Goal: Information Seeking & Learning: Learn about a topic

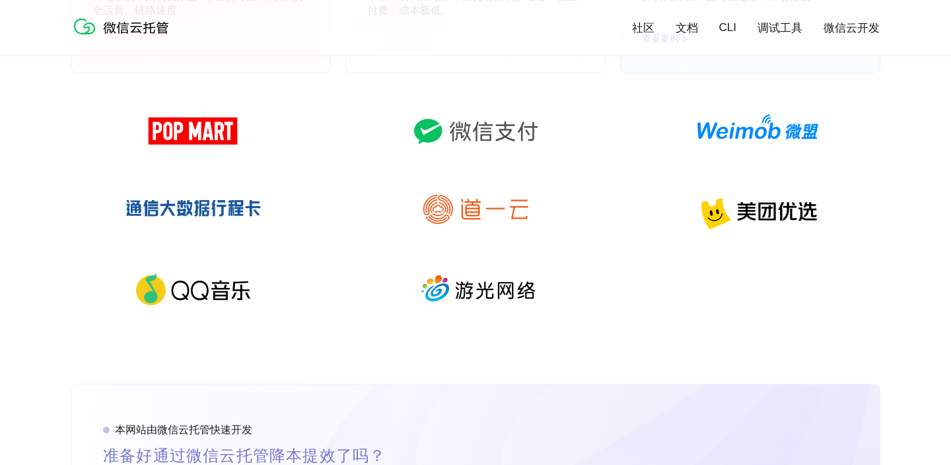
scroll to position [1905, 0]
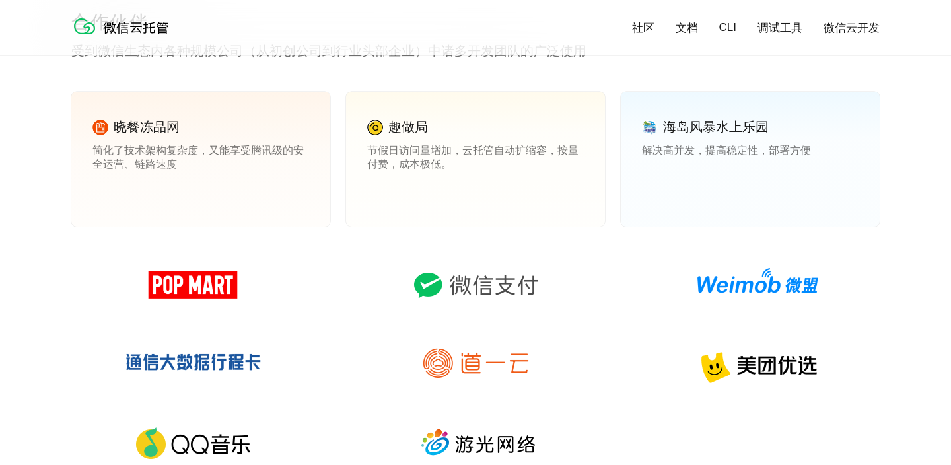
click at [734, 26] on link "CLI" at bounding box center [727, 27] width 17 height 13
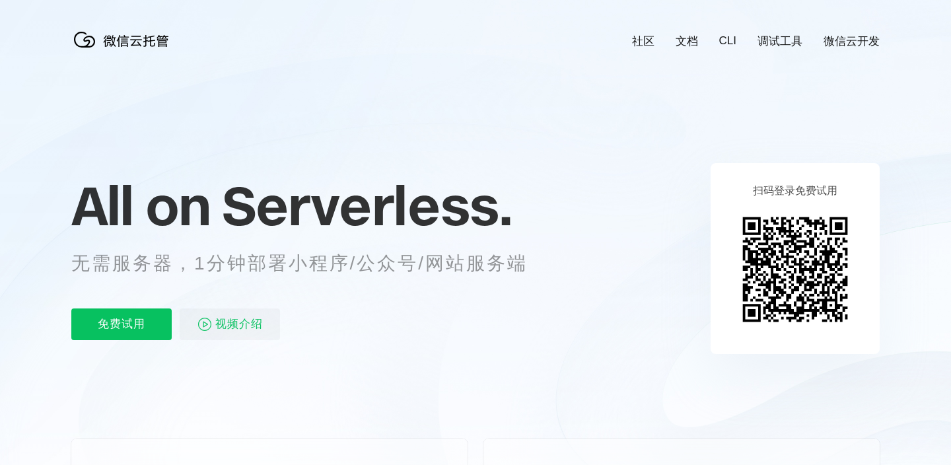
scroll to position [0, 2348]
click at [699, 44] on div "社区 文档 CLI 调试工具 微信云开发" at bounding box center [745, 41] width 269 height 15
click at [693, 42] on link "文档" at bounding box center [687, 41] width 22 height 15
